Goal: Transaction & Acquisition: Purchase product/service

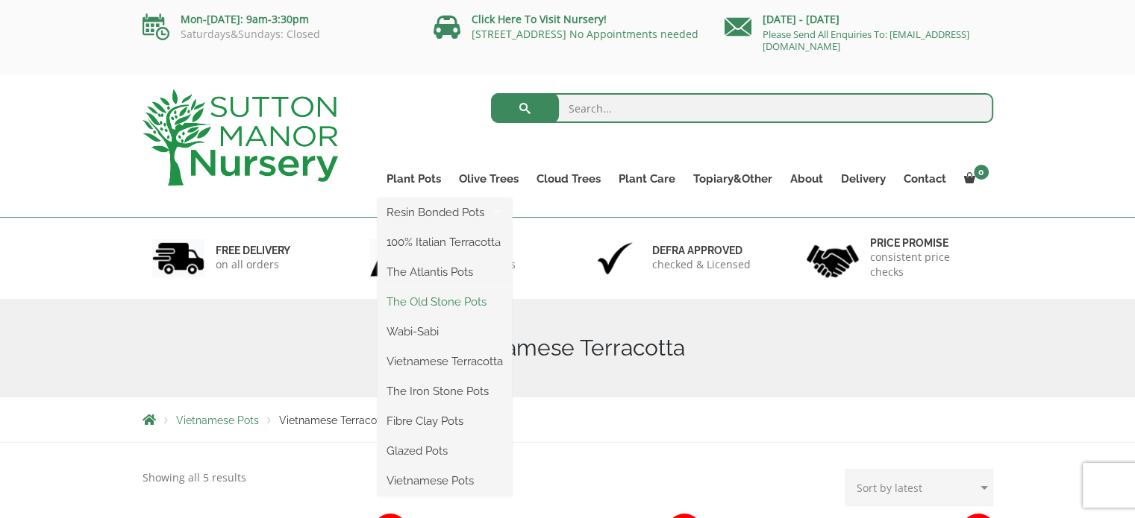
click at [456, 303] on link "The Old Stone Pots" at bounding box center [444, 302] width 134 height 22
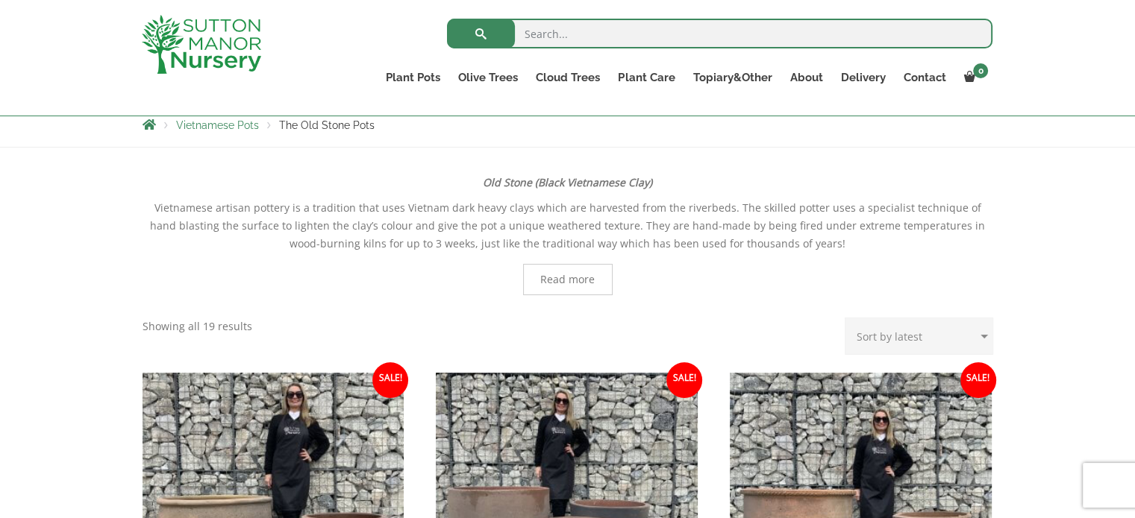
scroll to position [509, 0]
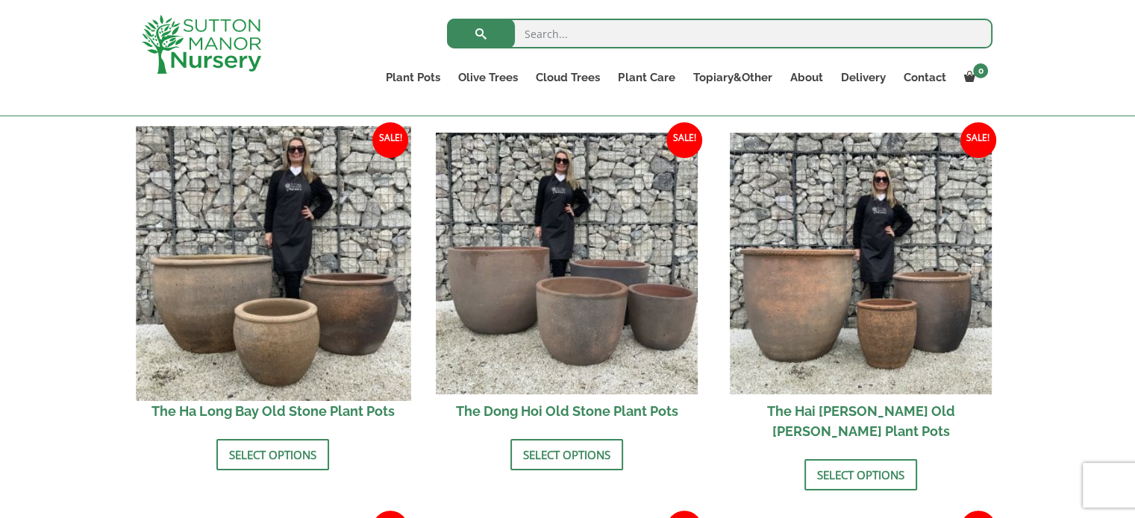
click at [252, 356] on img at bounding box center [273, 263] width 275 height 275
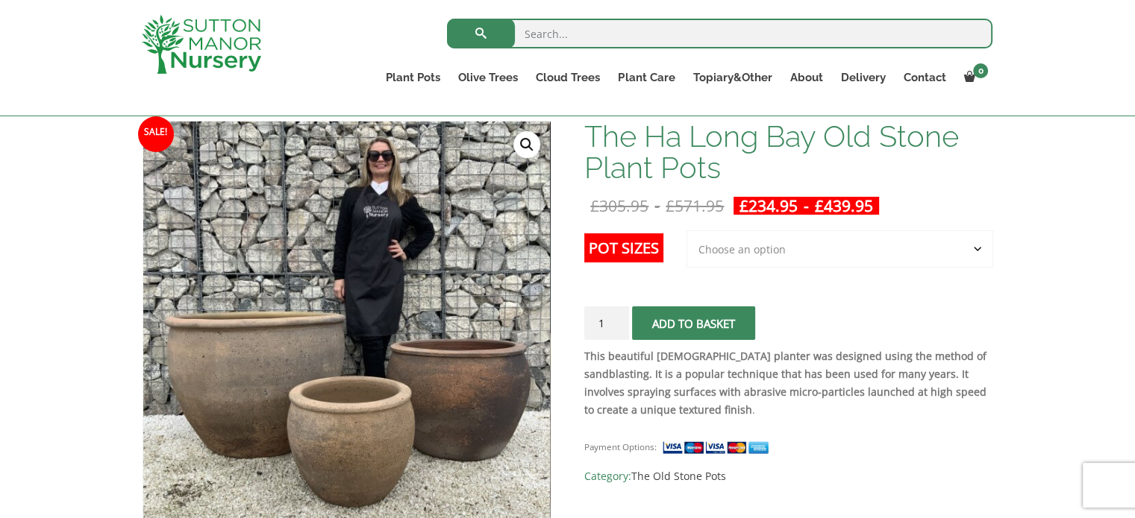
scroll to position [223, 0]
click at [824, 248] on select "Choose an option 3rd to Largest Pot In The Picture 2nd to Largest Pot In The Pi…" at bounding box center [839, 249] width 307 height 37
click at [687, 231] on select "Choose an option 3rd to Largest Pot In The Picture 2nd to Largest Pot In The Pi…" at bounding box center [839, 249] width 307 height 37
select select "2nd to Largest Pot In The Picture"
